Goal: Task Accomplishment & Management: Use online tool/utility

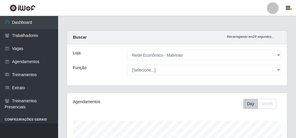
select select "194"
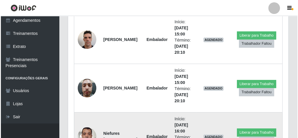
scroll to position [442, 0]
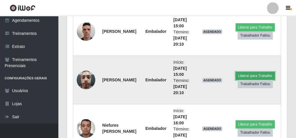
click at [262, 72] on button "Liberar para Trabalho" at bounding box center [255, 76] width 39 height 8
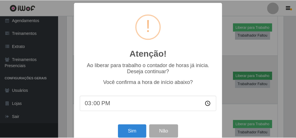
scroll to position [120, 218]
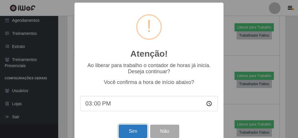
click at [122, 130] on button "Sim" at bounding box center [133, 132] width 28 height 14
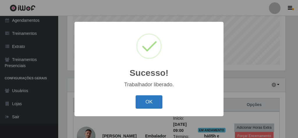
click at [144, 100] on button "OK" at bounding box center [148, 102] width 27 height 14
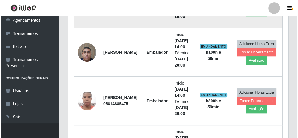
scroll to position [372, 0]
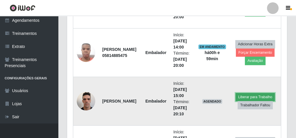
click at [240, 94] on button "Liberar para Trabalho" at bounding box center [255, 97] width 39 height 8
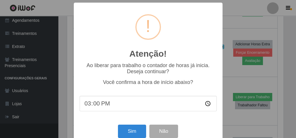
scroll to position [120, 218]
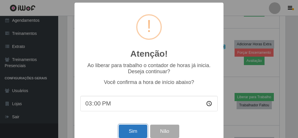
click at [135, 132] on button "Sim" at bounding box center [133, 132] width 28 height 14
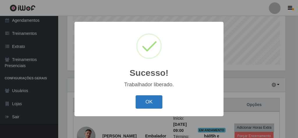
click at [154, 101] on button "OK" at bounding box center [148, 102] width 27 height 14
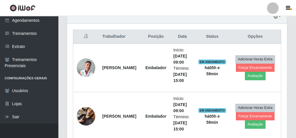
scroll to position [203, 0]
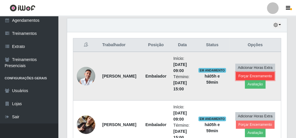
click at [260, 76] on button "Forçar Encerramento" at bounding box center [255, 76] width 39 height 8
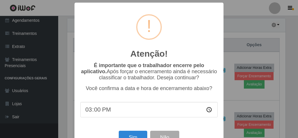
click at [225, 39] on div "Atenção! × É importante que o trabalhador encerre pelo aplicativo. Após forçar …" at bounding box center [149, 69] width 298 height 138
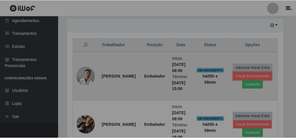
scroll to position [120, 220]
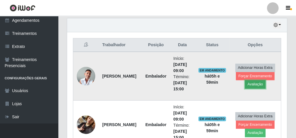
click at [251, 81] on button "Avaliação" at bounding box center [255, 84] width 21 height 8
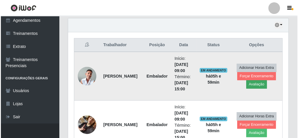
scroll to position [120, 218]
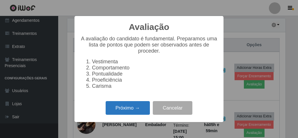
click at [130, 115] on button "Próximo →" at bounding box center [127, 108] width 44 height 14
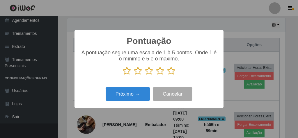
scroll to position [143, 0]
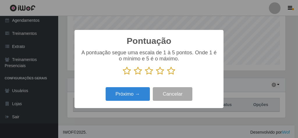
click at [170, 72] on icon at bounding box center [171, 71] width 8 height 9
click at [167, 75] on input "radio" at bounding box center [167, 75] width 0 height 0
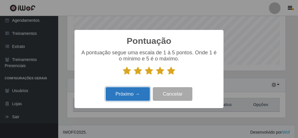
click at [145, 91] on button "Próximo →" at bounding box center [127, 94] width 44 height 14
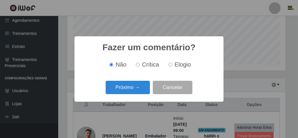
click at [145, 91] on button "Próximo →" at bounding box center [127, 88] width 44 height 14
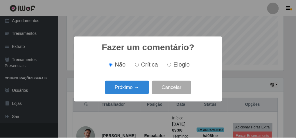
scroll to position [290431, 290333]
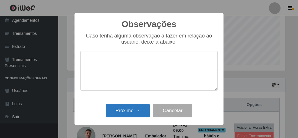
drag, startPoint x: 137, startPoint y: 119, endPoint x: 137, endPoint y: 107, distance: 12.2
click at [137, 118] on div "Próximo → Cancelar" at bounding box center [148, 110] width 137 height 17
click at [137, 107] on button "Próximo →" at bounding box center [127, 111] width 44 height 14
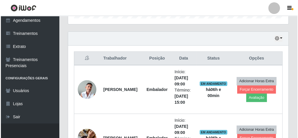
scroll to position [189, 0]
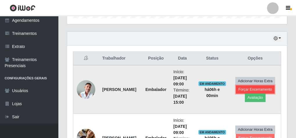
click at [255, 88] on button "Forçar Encerramento" at bounding box center [255, 89] width 39 height 8
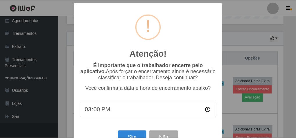
scroll to position [19, 0]
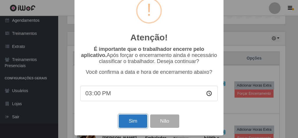
click at [135, 119] on button "Sim" at bounding box center [133, 121] width 28 height 14
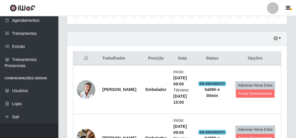
scroll to position [0, 0]
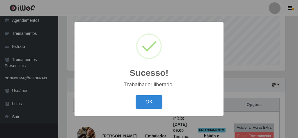
click at [153, 95] on div "OK Cancel" at bounding box center [148, 102] width 137 height 17
click at [153, 99] on button "OK" at bounding box center [148, 102] width 27 height 14
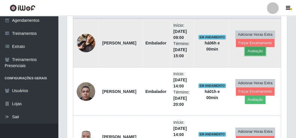
click at [252, 49] on button "Avaliação" at bounding box center [255, 51] width 21 height 8
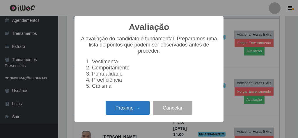
click at [129, 115] on button "Próximo →" at bounding box center [127, 108] width 44 height 14
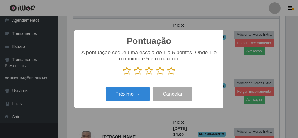
click at [168, 71] on icon at bounding box center [171, 71] width 8 height 9
click at [167, 75] on input "radio" at bounding box center [167, 75] width 0 height 0
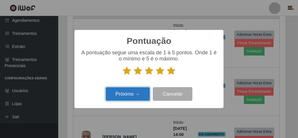
click at [132, 93] on button "Próximo →" at bounding box center [127, 94] width 44 height 14
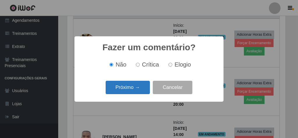
click at [144, 84] on button "Próximo →" at bounding box center [127, 88] width 44 height 14
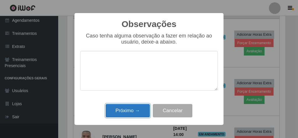
click at [123, 113] on button "Próximo →" at bounding box center [127, 111] width 44 height 14
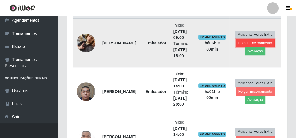
click at [237, 41] on button "Forçar Encerramento" at bounding box center [255, 43] width 39 height 8
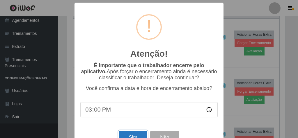
click at [130, 135] on button "Sim" at bounding box center [133, 138] width 28 height 14
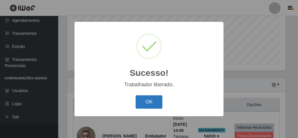
click at [147, 99] on button "OK" at bounding box center [148, 102] width 27 height 14
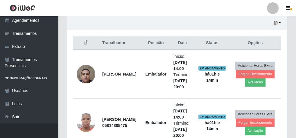
scroll to position [209, 0]
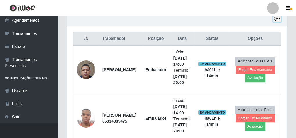
click at [279, 17] on button "button" at bounding box center [277, 18] width 8 height 7
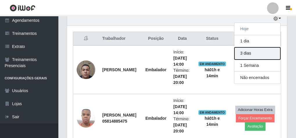
click at [253, 54] on button "3 dias" at bounding box center [257, 53] width 46 height 12
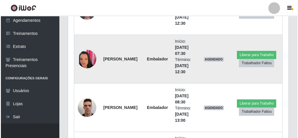
scroll to position [534, 0]
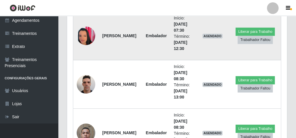
click at [86, 31] on img at bounding box center [86, 35] width 19 height 33
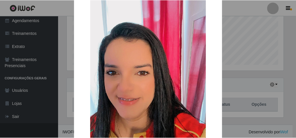
scroll to position [385, 0]
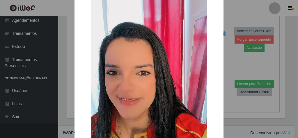
click at [61, 57] on div "× OK Cancel" at bounding box center [149, 69] width 298 height 138
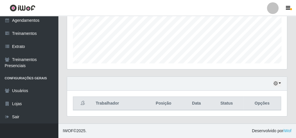
scroll to position [143, 0]
